Goal: Task Accomplishment & Management: Use online tool/utility

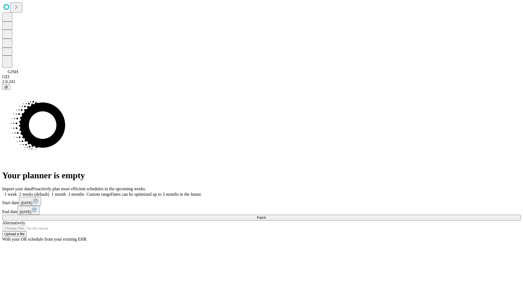
click at [266, 216] on span "Fetch" at bounding box center [261, 218] width 9 height 4
